Goal: Transaction & Acquisition: Purchase product/service

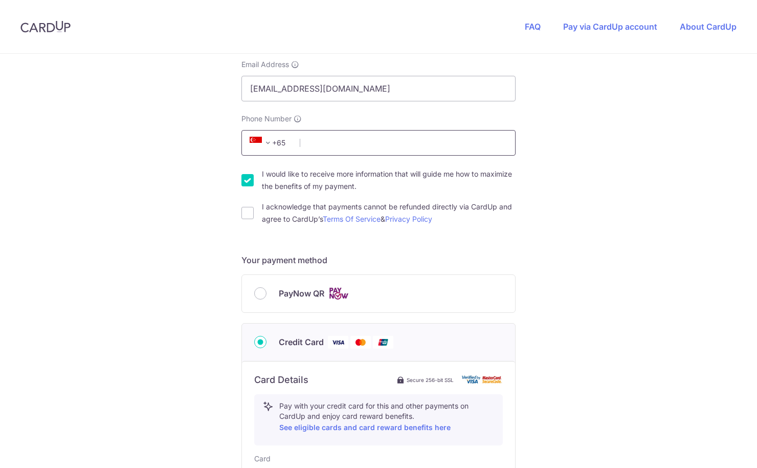
click at [381, 144] on input "Phone Number" at bounding box center [379, 143] width 274 height 26
click at [253, 182] on input "I would like to receive more information that will guide me how to maximize the…" at bounding box center [248, 180] width 12 height 12
checkbox input "false"
click at [248, 212] on input "I acknowledge that payments cannot be refunded directly via CardUp and agree to…" at bounding box center [248, 213] width 12 height 12
checkbox input "true"
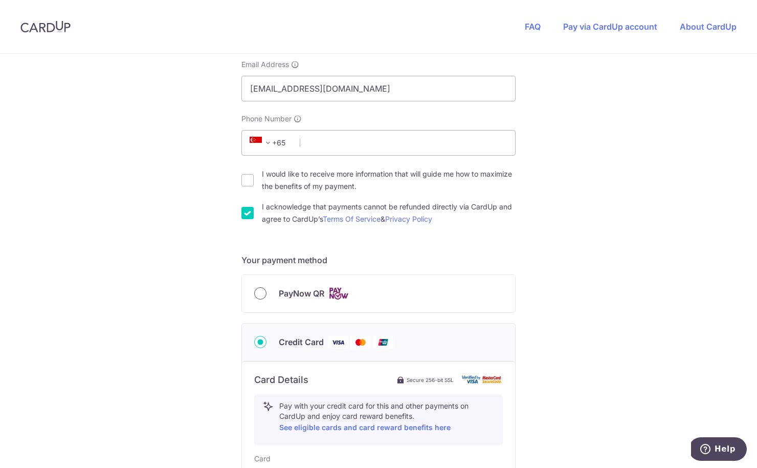
click at [256, 291] on input "PayNow QR" at bounding box center [260, 293] width 12 height 12
radio input "true"
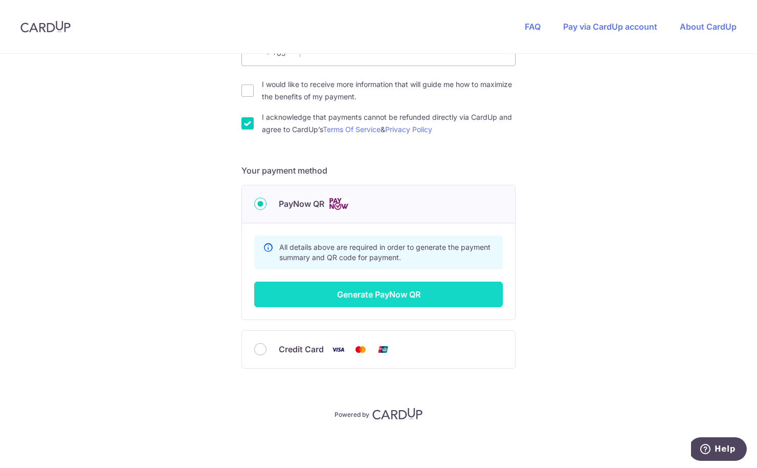
click at [322, 282] on button "Generate PayNow QR" at bounding box center [378, 294] width 249 height 26
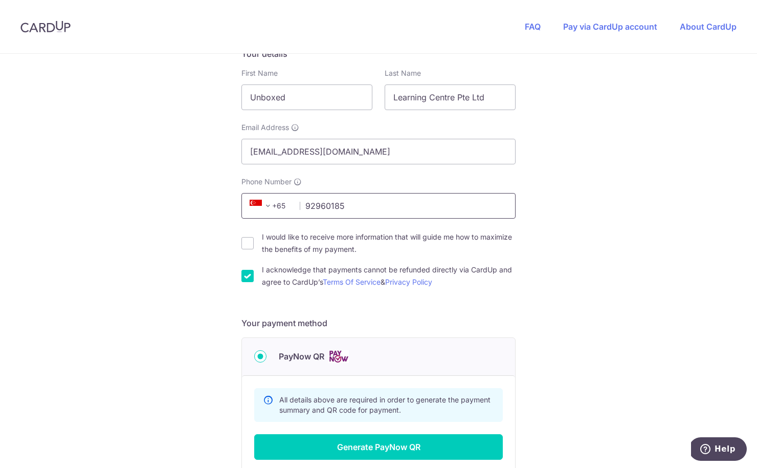
scroll to position [315, 0]
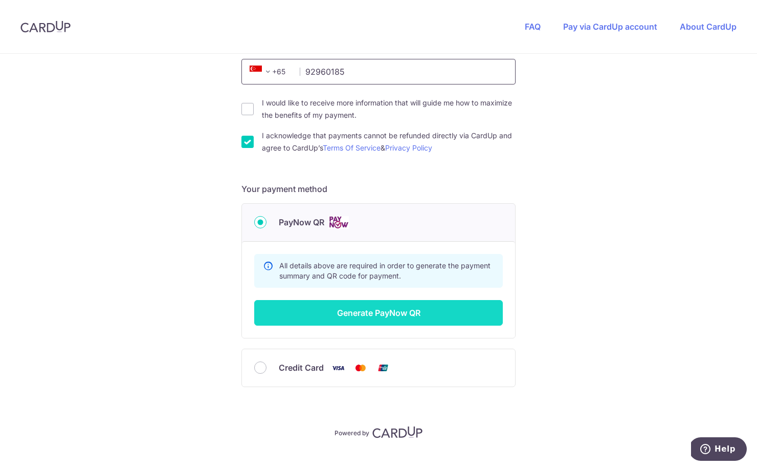
type input "92960185"
click at [330, 317] on button "Generate PayNow QR" at bounding box center [378, 313] width 249 height 26
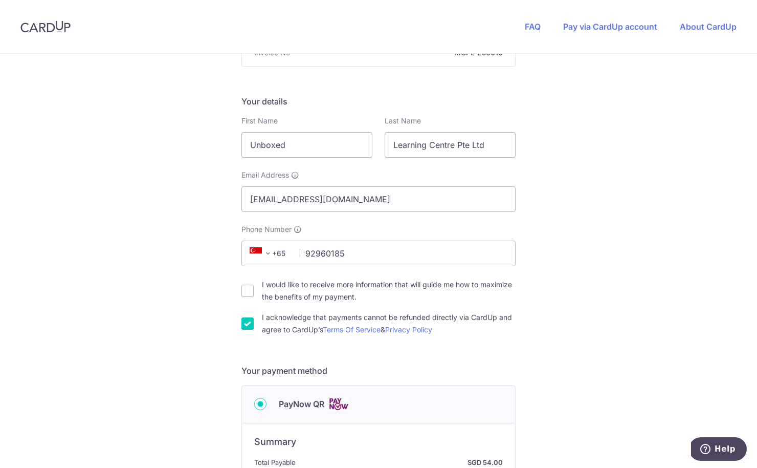
scroll to position [132, 0]
